Goal: Find specific page/section: Find specific page/section

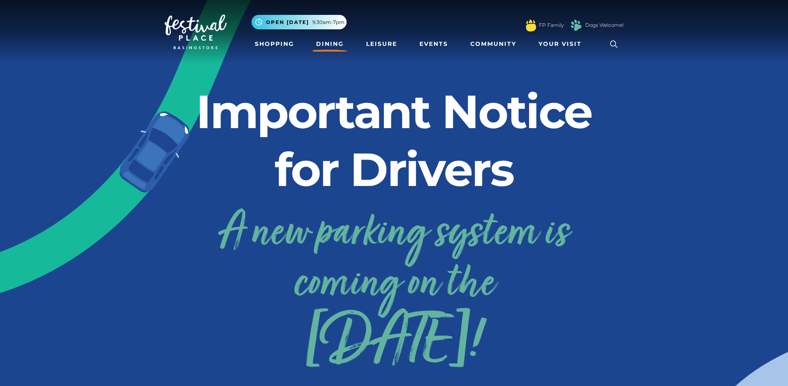
click at [320, 44] on link "Dining" at bounding box center [330, 43] width 34 height 15
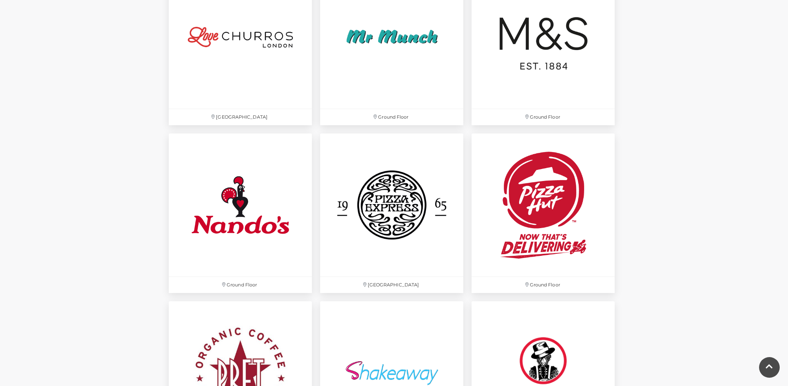
scroll to position [2097, 0]
click at [237, 207] on img at bounding box center [240, 204] width 151 height 151
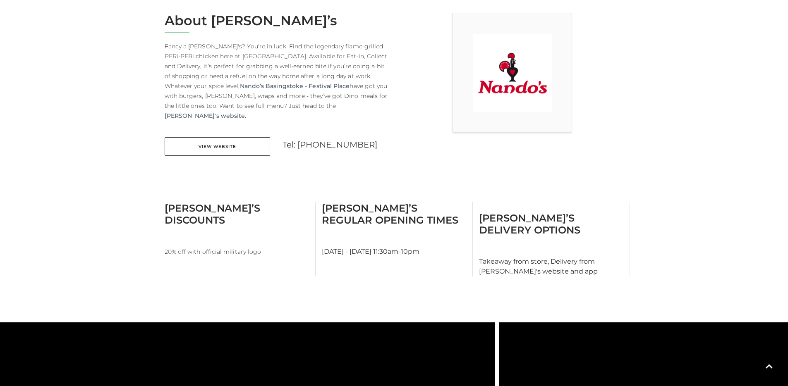
scroll to position [170, 0]
